Goal: Information Seeking & Learning: Learn about a topic

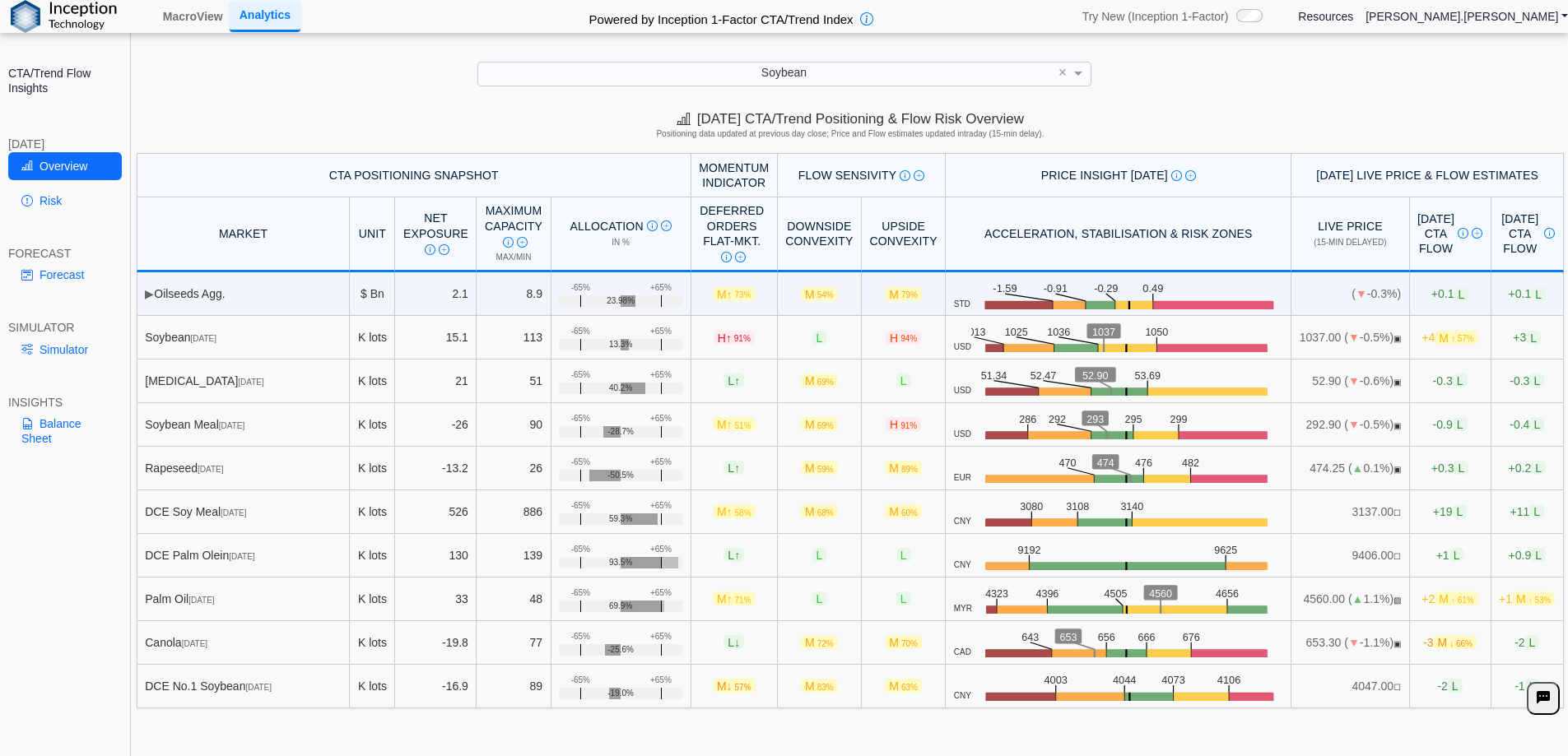
click at [240, 17] on link "Analytics" at bounding box center [264, 16] width 71 height 30
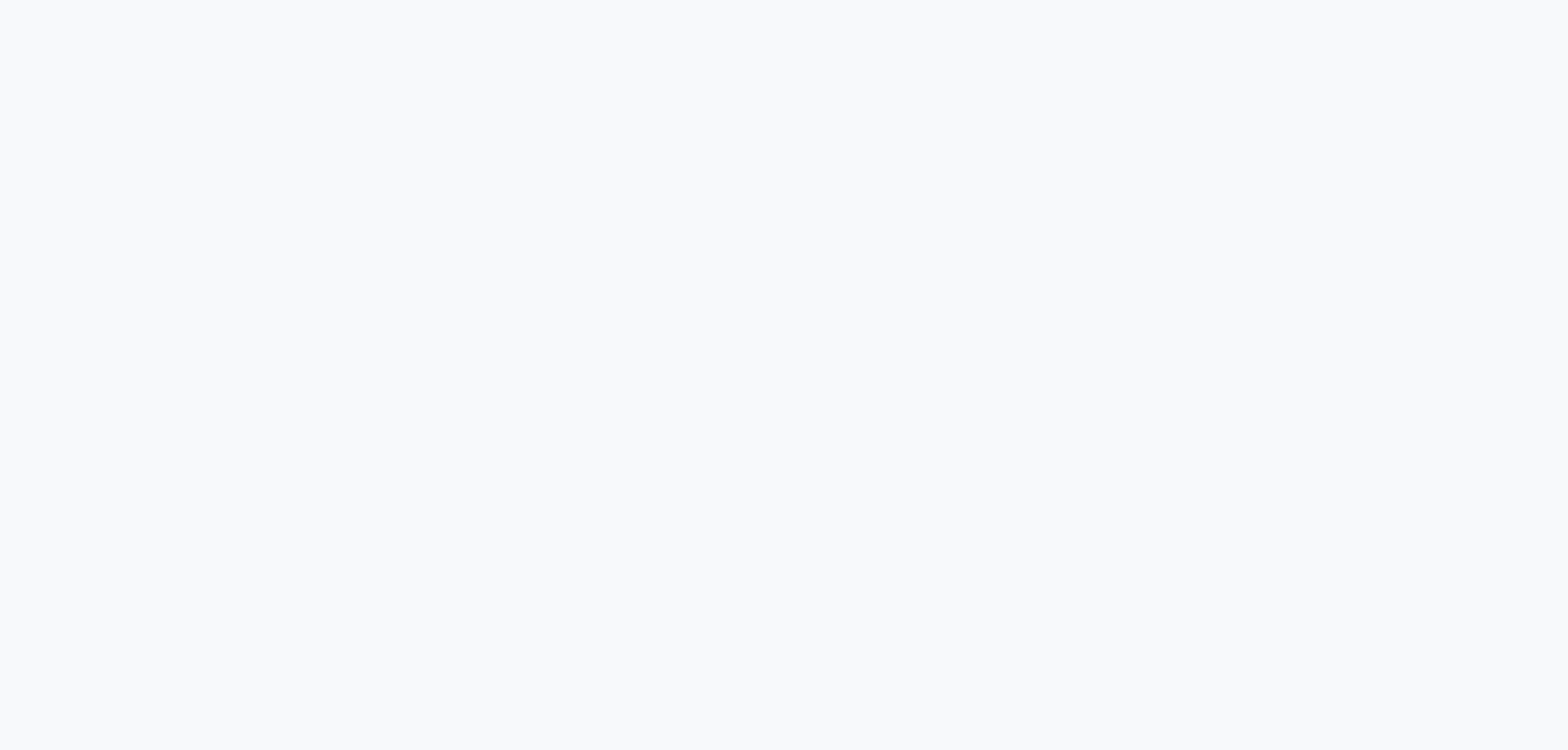
click at [204, 13] on div "Loading..." at bounding box center [784, 13] width 1568 height 26
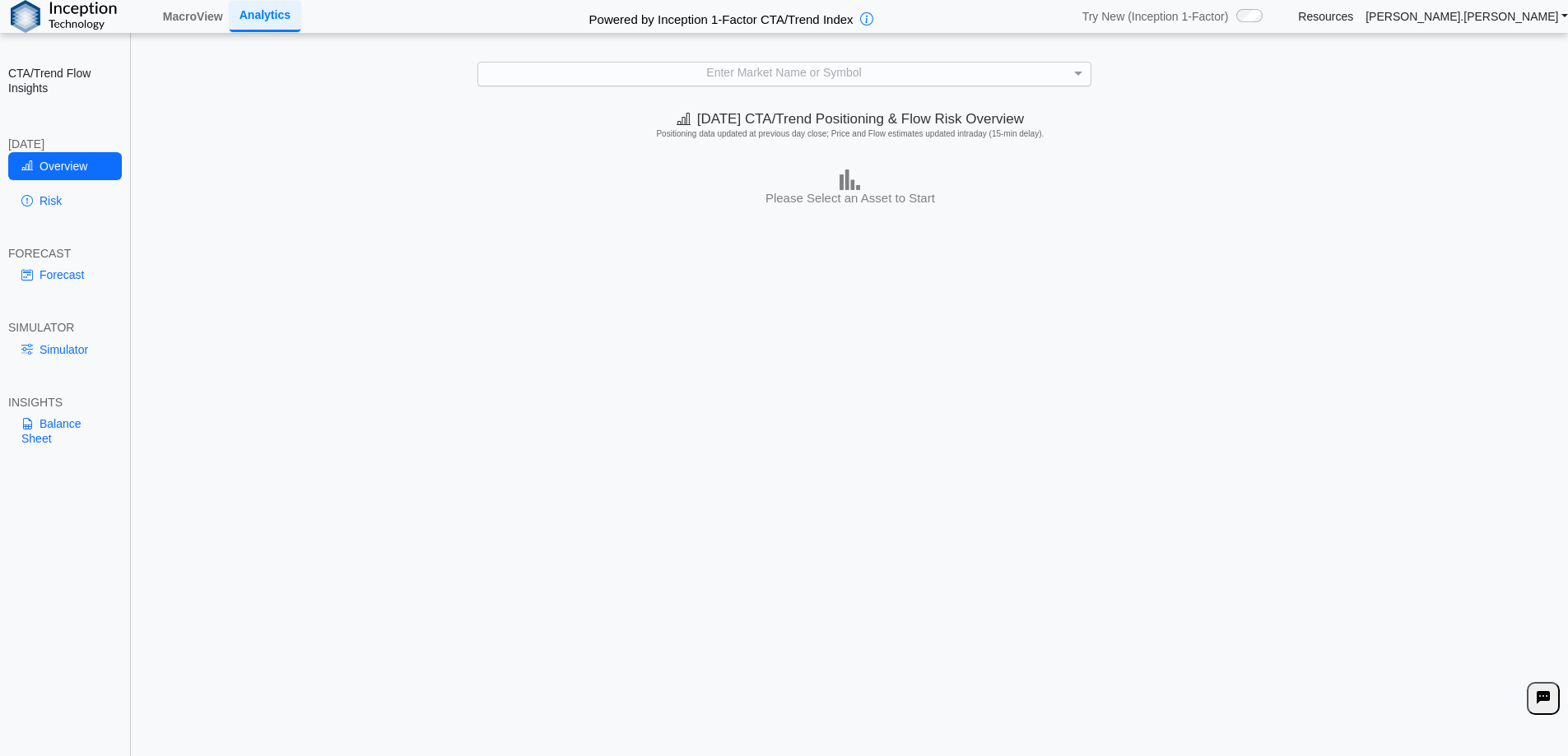
click at [749, 70] on div "Enter Market Name or Symbol" at bounding box center [784, 74] width 612 height 23
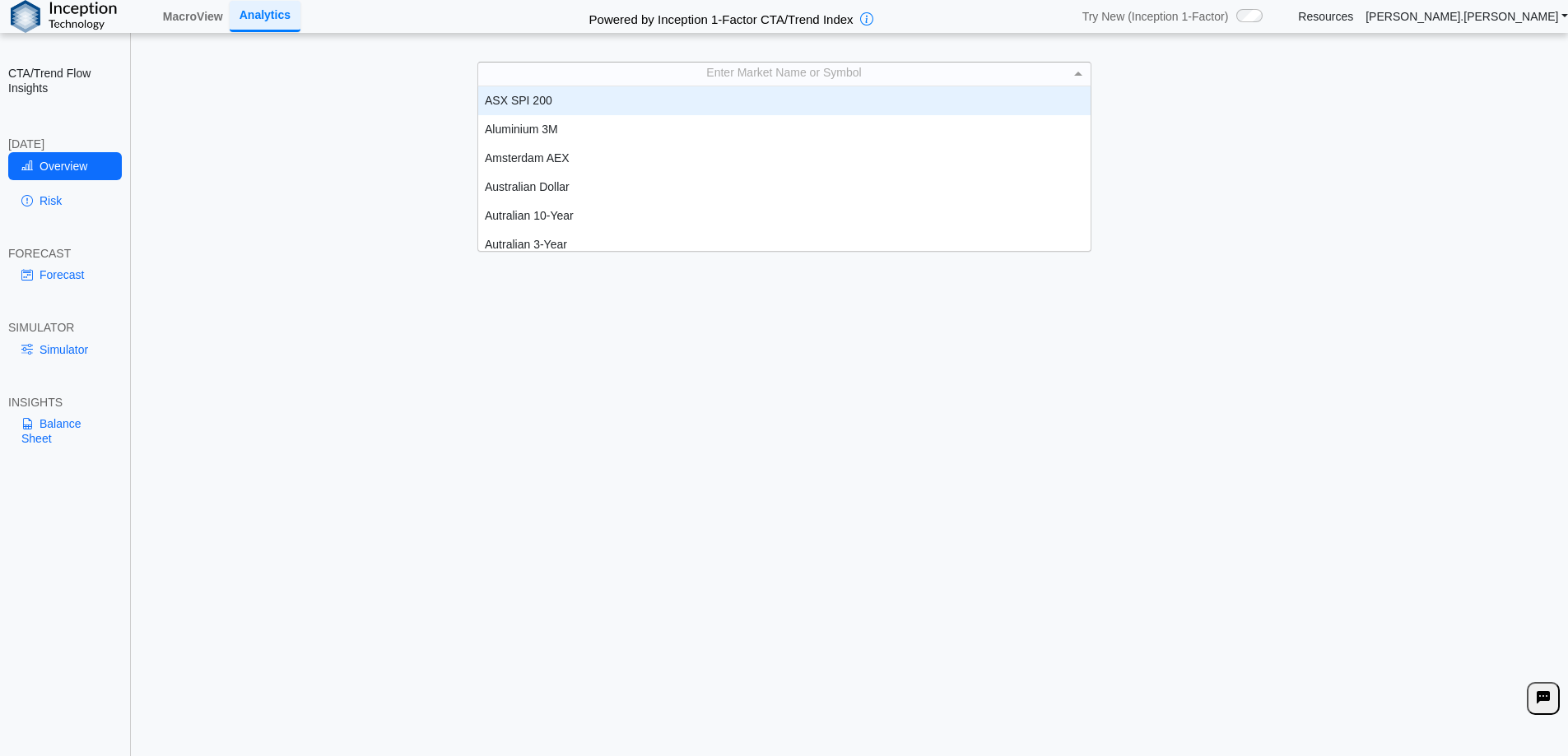
scroll to position [153, 600]
type input "***"
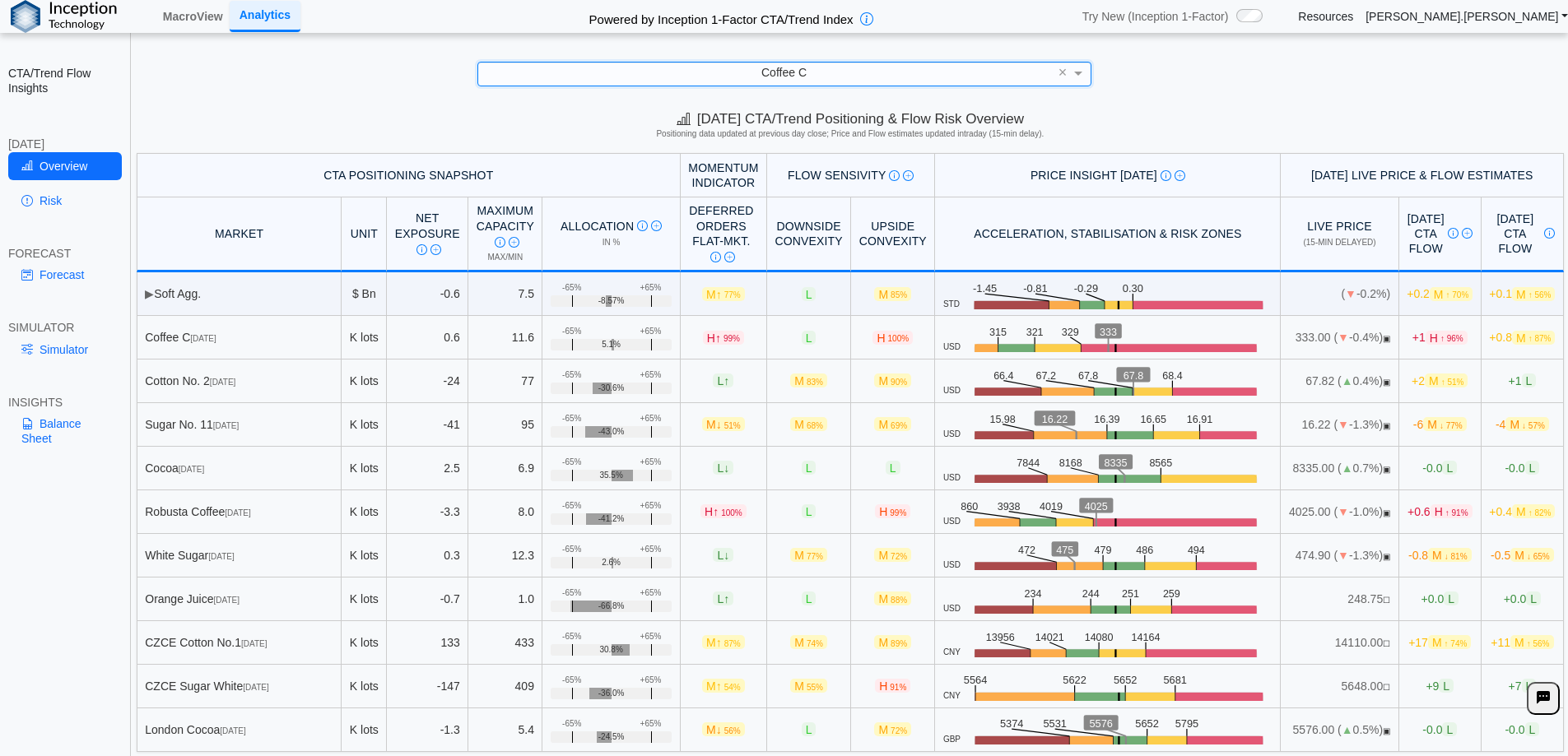
scroll to position [4, 0]
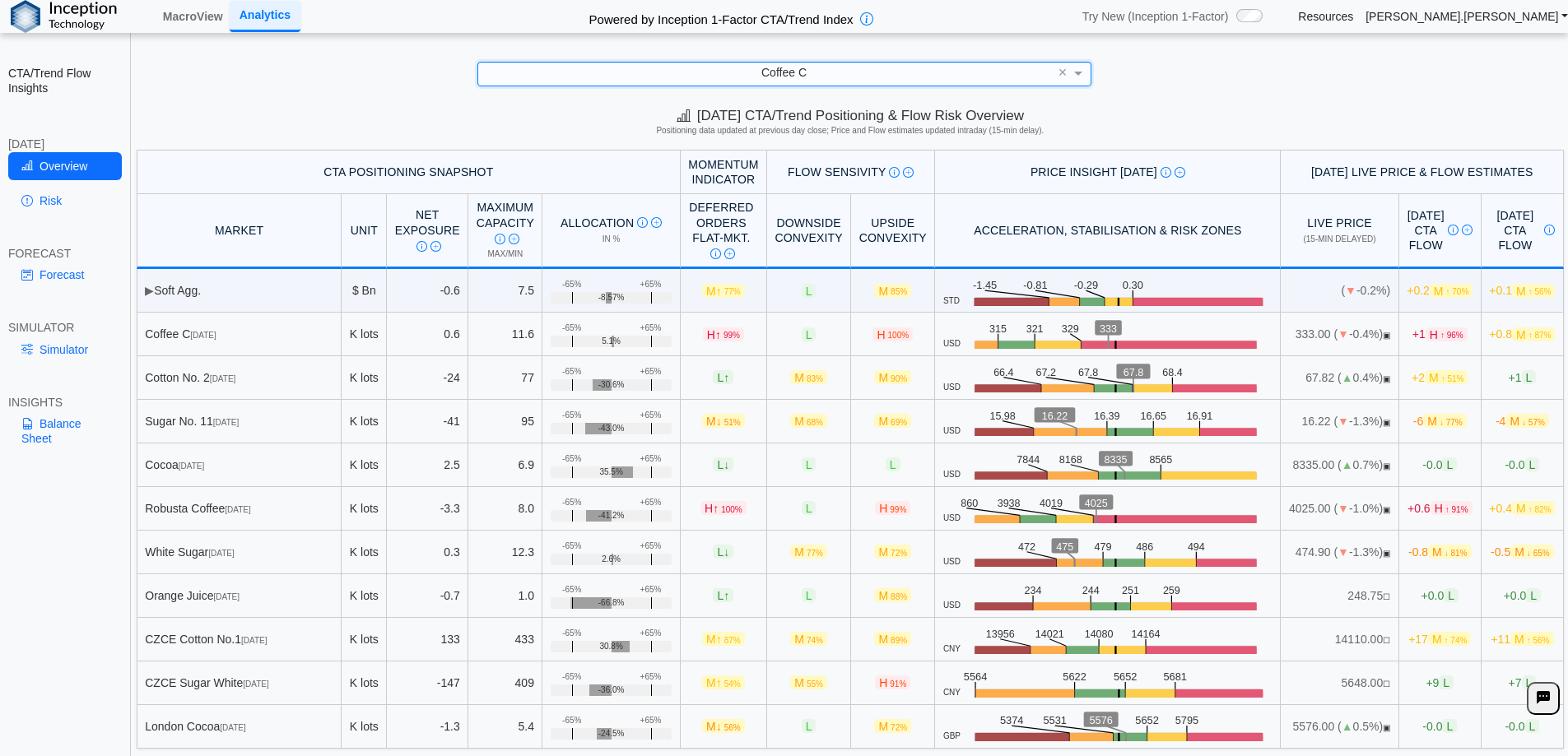
type input "*"
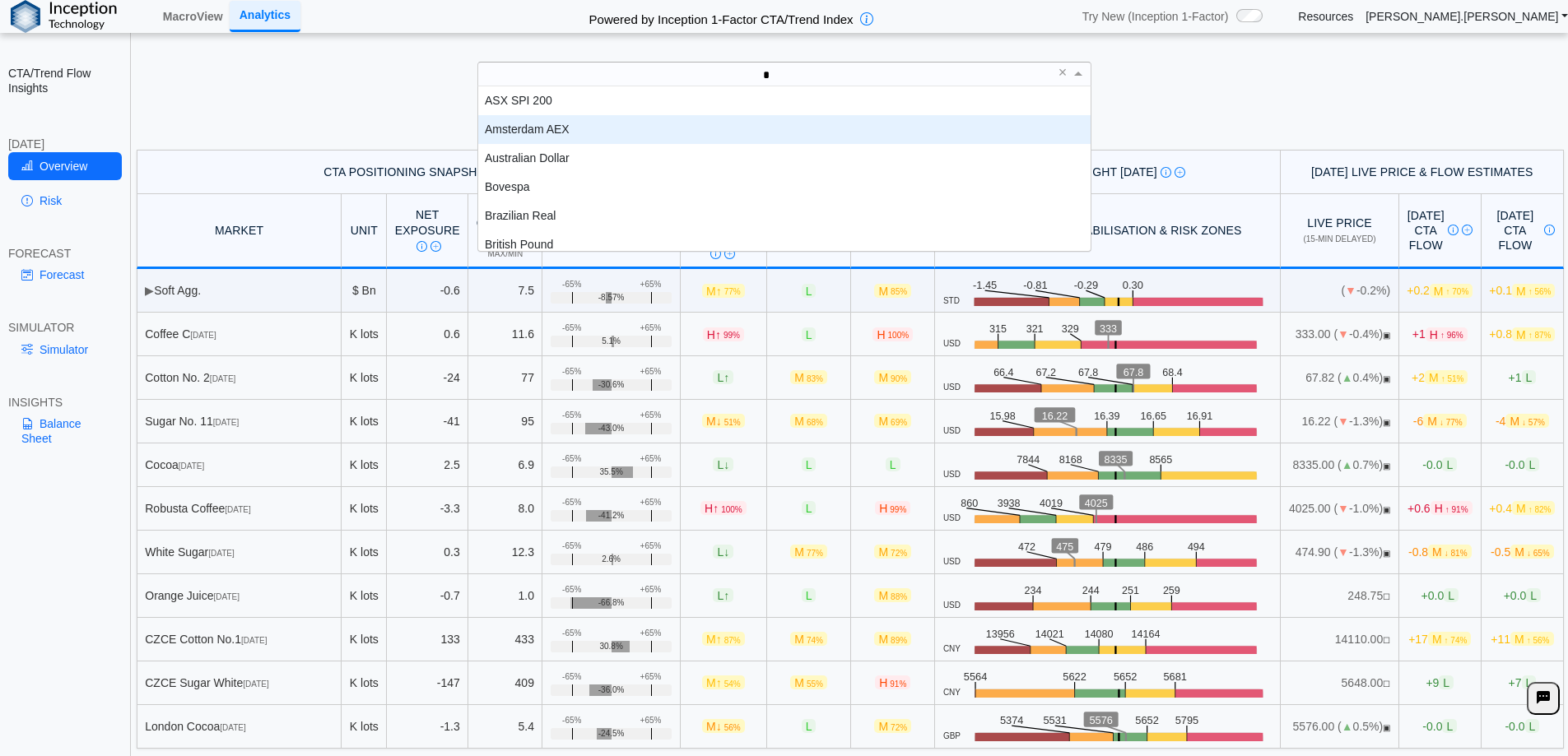
scroll to position [8, 0]
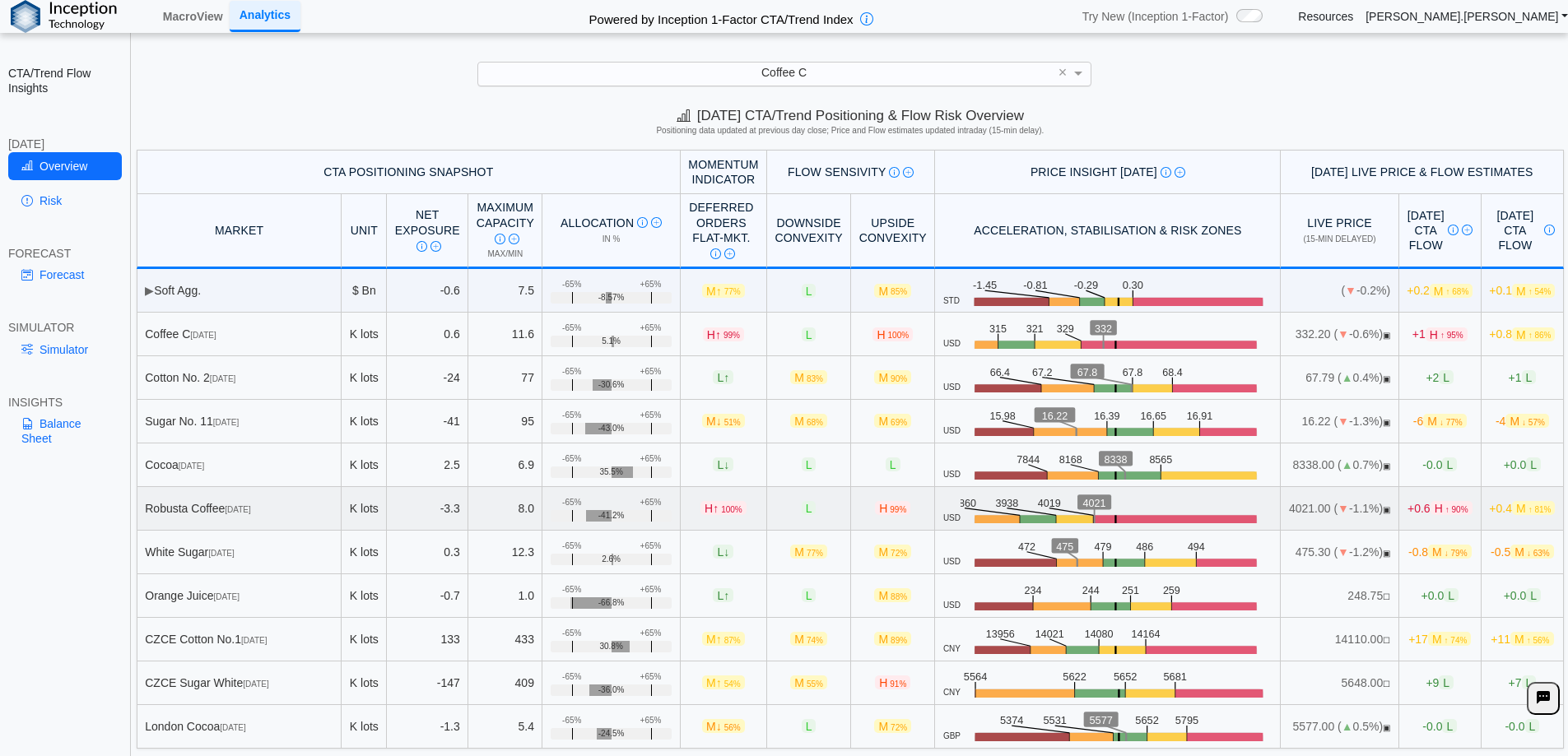
click at [246, 506] on div "Robusta Coffee [DATE]" at bounding box center [239, 508] width 189 height 15
click at [46, 196] on link "Risk" at bounding box center [64, 200] width 114 height 28
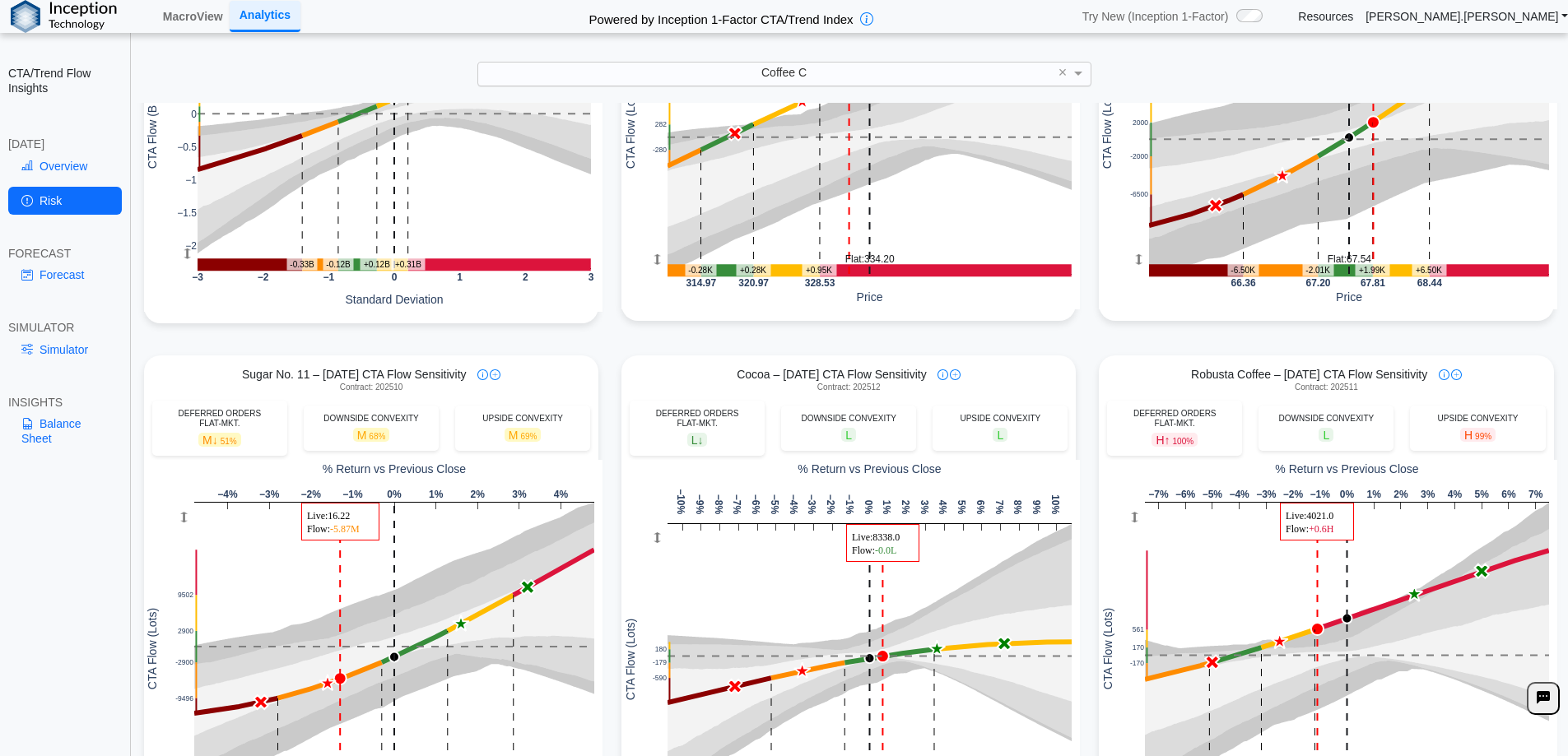
scroll to position [411, 0]
